Goal: Information Seeking & Learning: Learn about a topic

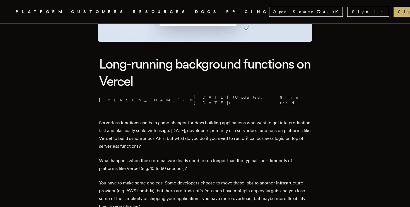
click at [119, 69] on h1 "Long-running background functions on Vercel" at bounding box center [205, 72] width 212 height 35
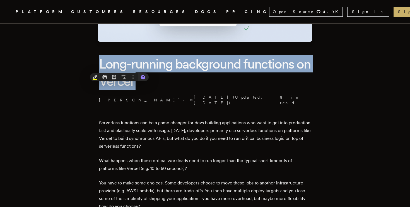
click at [119, 69] on h1 "Long-running background functions on Vercel" at bounding box center [205, 72] width 212 height 35
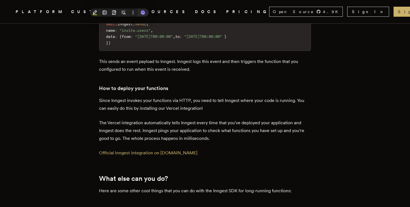
scroll to position [1683, 0]
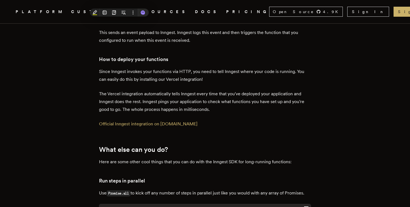
click at [125, 90] on p "The Vercel integration automatically tells Inngest every time that you've deplo…" at bounding box center [205, 101] width 212 height 23
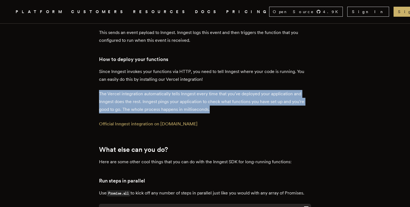
click at [142, 68] on p "Since Inngest invokes your functions via HTTP, you need to tell Inngest where y…" at bounding box center [205, 76] width 212 height 16
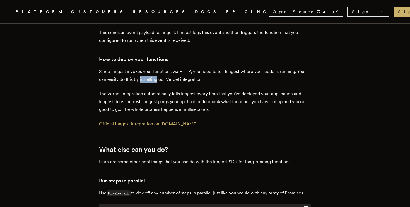
click at [142, 68] on p "Since Inngest invokes your functions via HTTP, you need to tell Inngest where y…" at bounding box center [205, 76] width 212 height 16
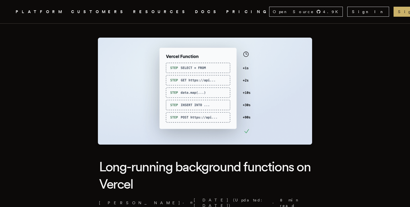
scroll to position [0, 0]
